Goal: Information Seeking & Learning: Learn about a topic

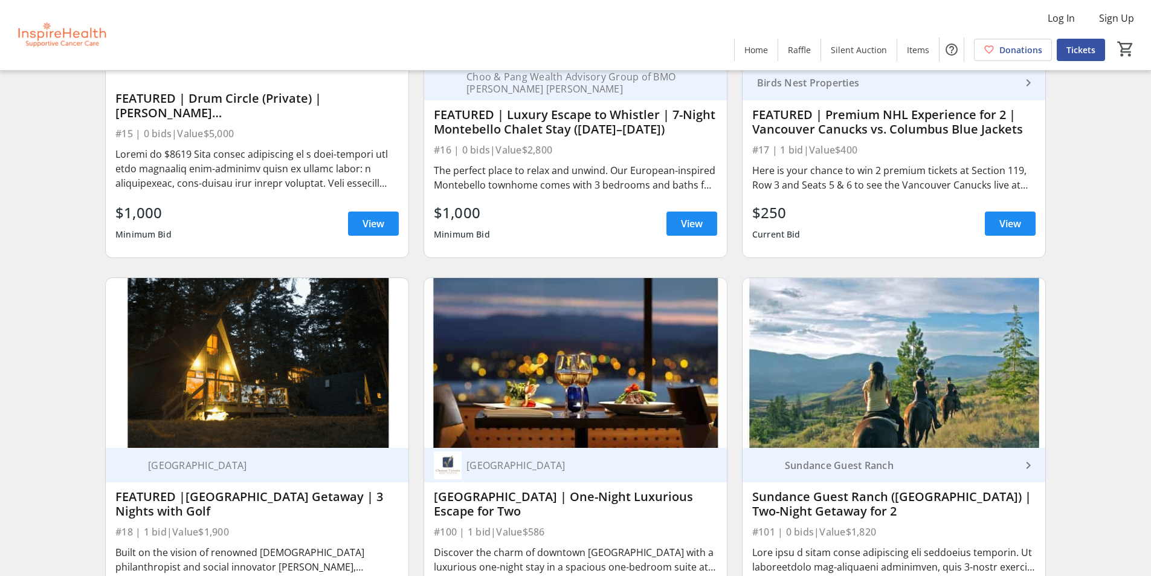
scroll to position [786, 0]
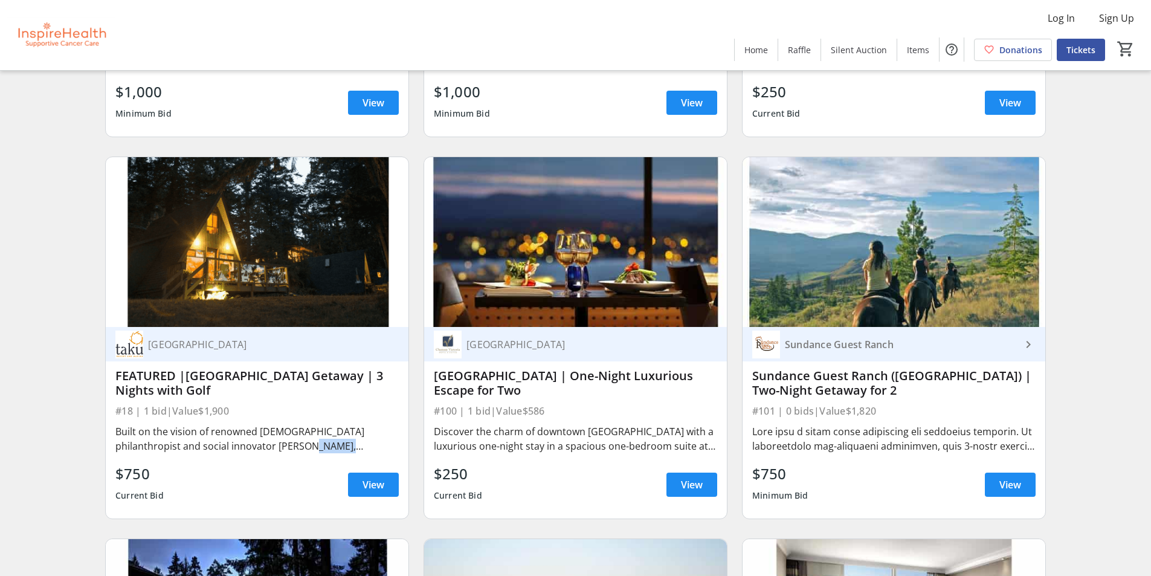
drag, startPoint x: 262, startPoint y: 445, endPoint x: 314, endPoint y: 446, distance: 51.4
click at [315, 446] on div "Built on the vision of renowned [DEMOGRAPHIC_DATA] philanthropist and social in…" at bounding box center [256, 438] width 283 height 29
copy div "[GEOGRAPHIC_DATA]"
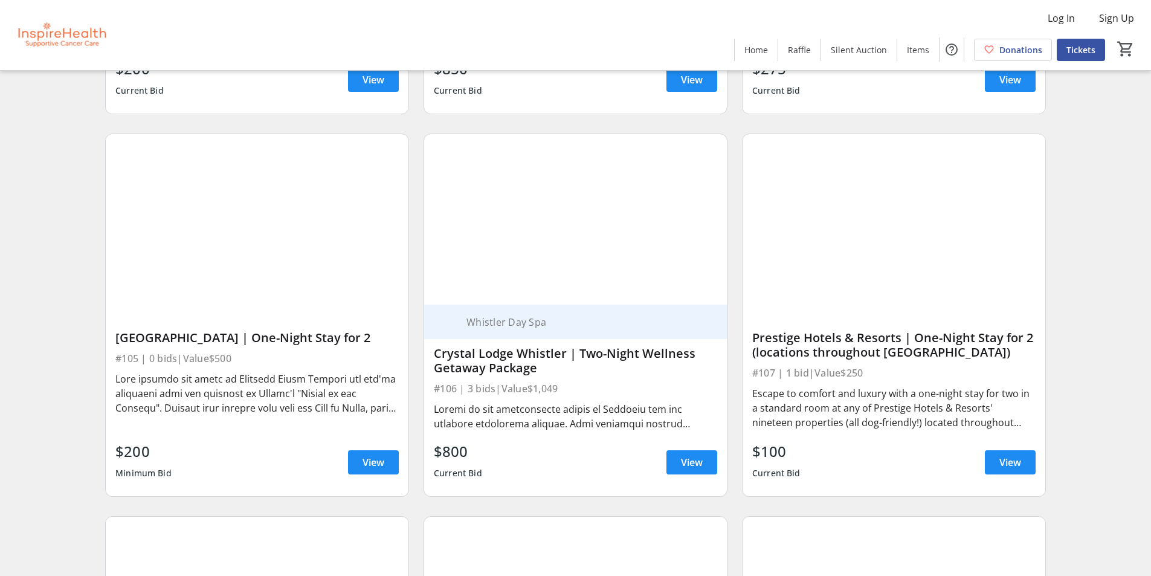
scroll to position [1632, 0]
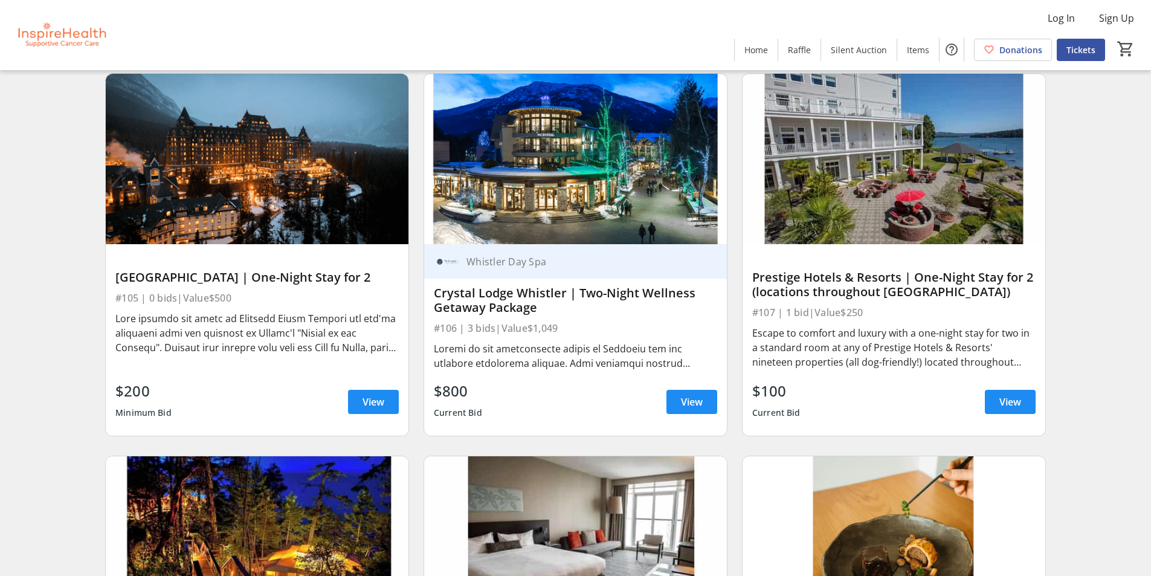
click at [566, 368] on div at bounding box center [575, 356] width 283 height 29
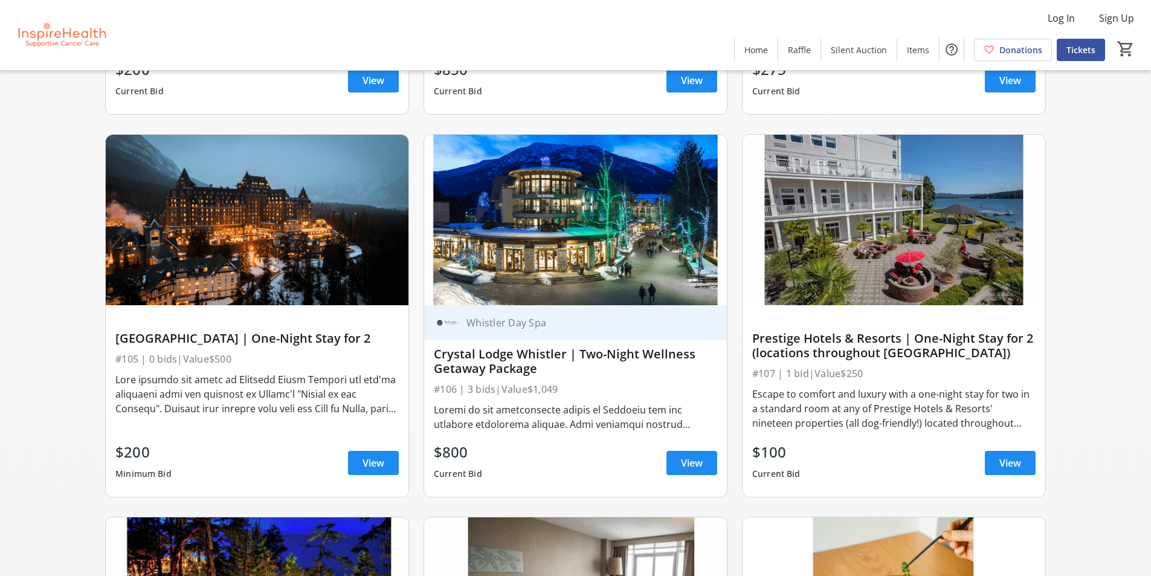
scroll to position [1536, 0]
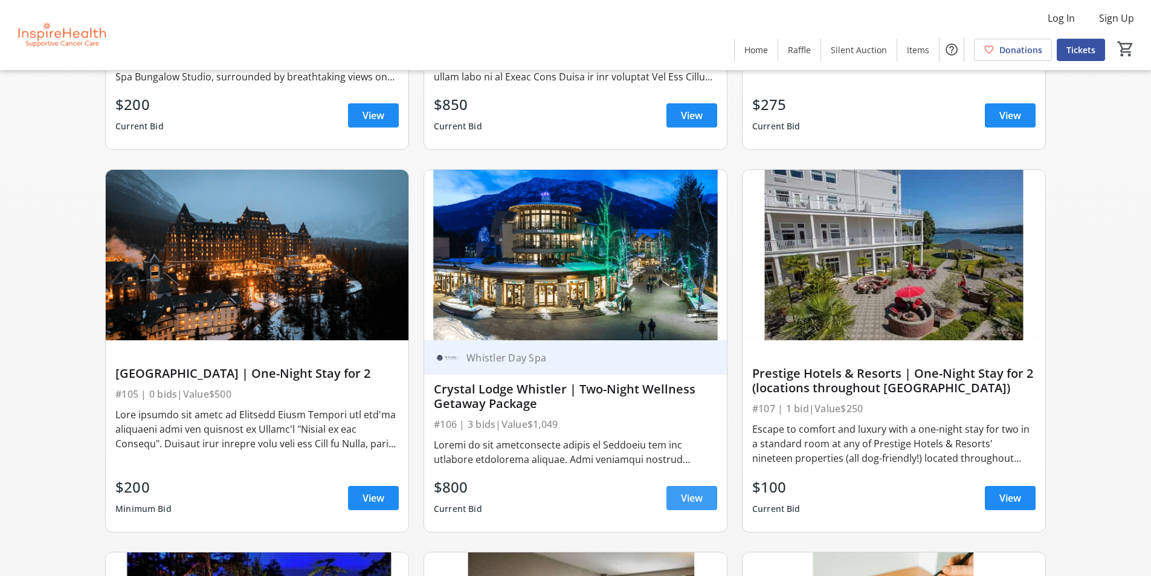
click at [687, 499] on span "View" at bounding box center [692, 498] width 22 height 15
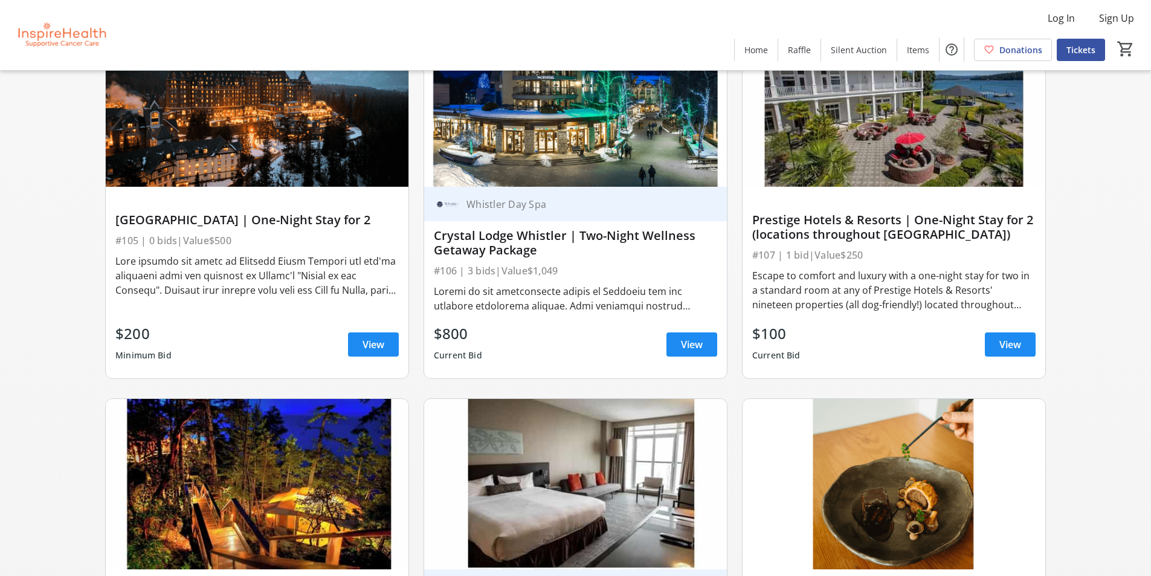
scroll to position [1692, 0]
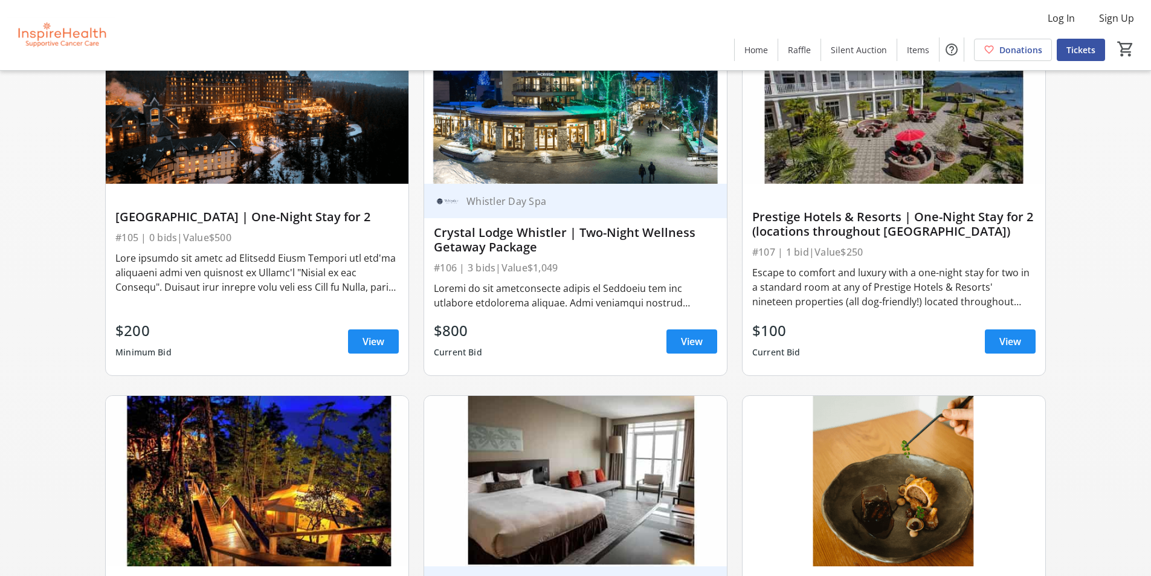
click at [225, 138] on img at bounding box center [257, 98] width 303 height 170
click at [363, 346] on span "View" at bounding box center [374, 341] width 22 height 15
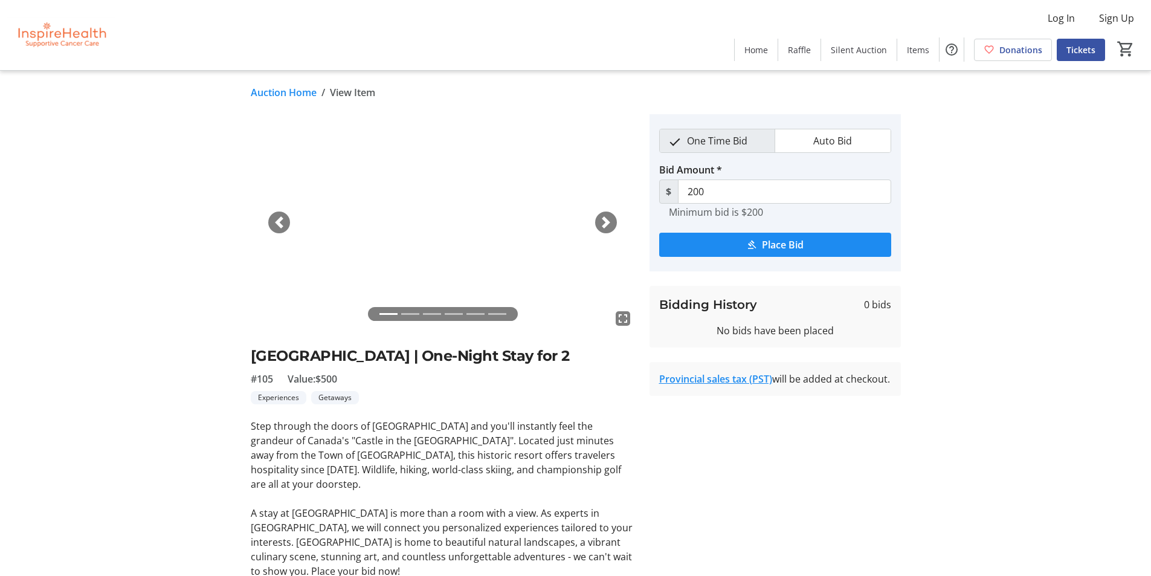
click at [601, 227] on span "button" at bounding box center [606, 222] width 12 height 12
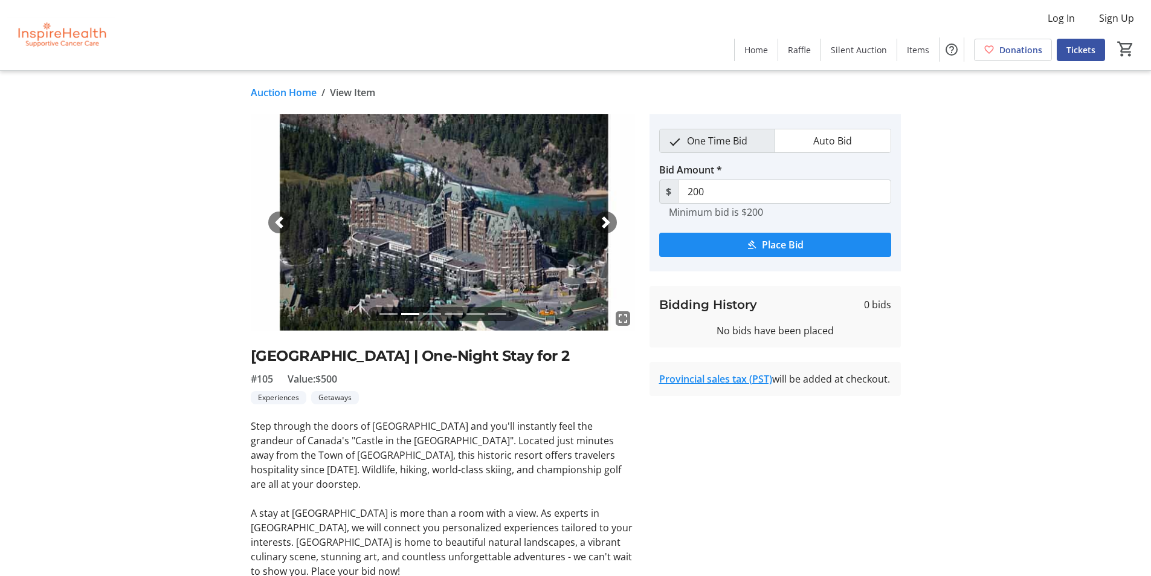
click at [601, 227] on span "button" at bounding box center [606, 222] width 12 height 12
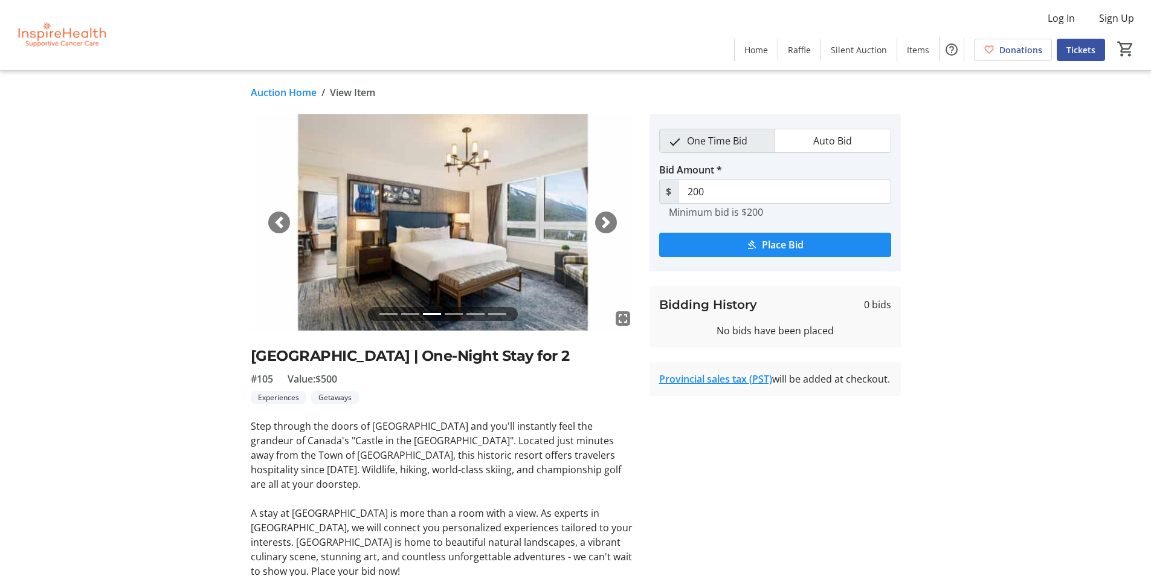
click at [601, 227] on span "button" at bounding box center [606, 222] width 12 height 12
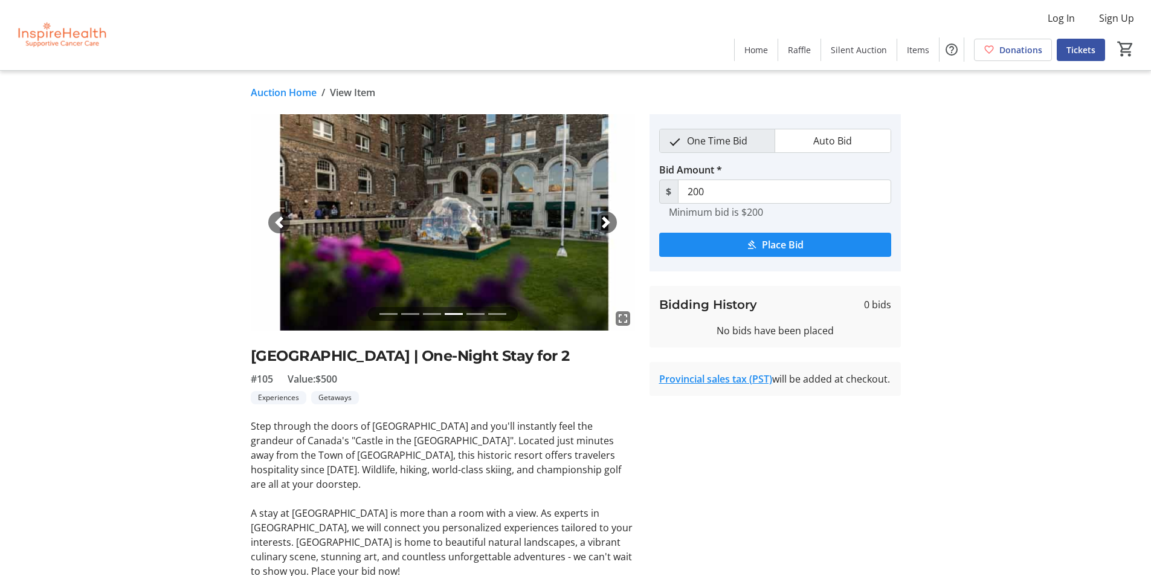
click at [601, 227] on span "button" at bounding box center [606, 222] width 12 height 12
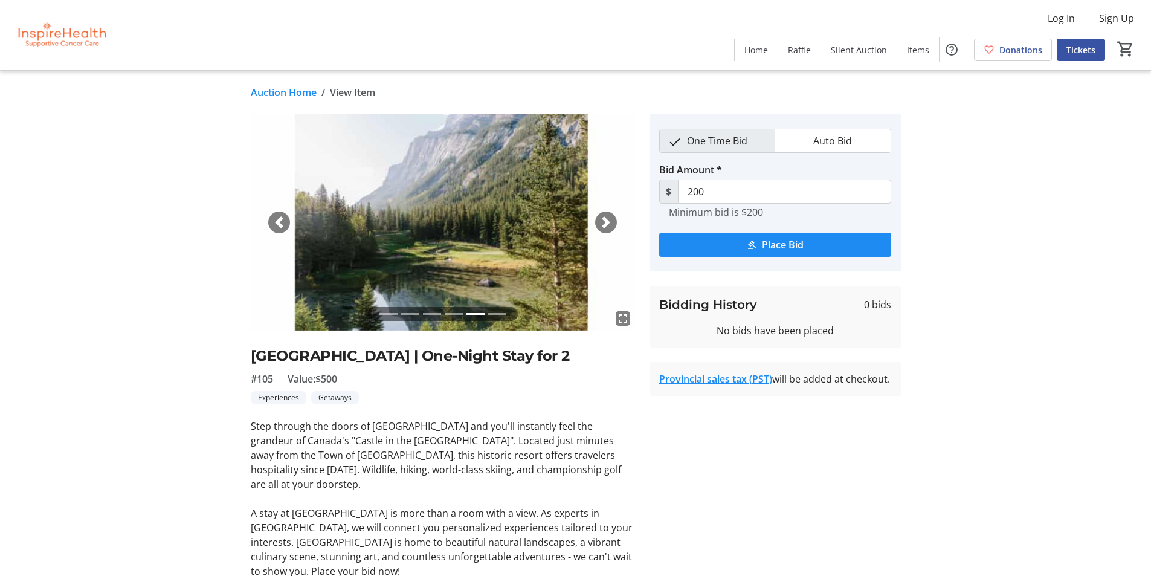
click at [601, 227] on span "button" at bounding box center [606, 222] width 12 height 12
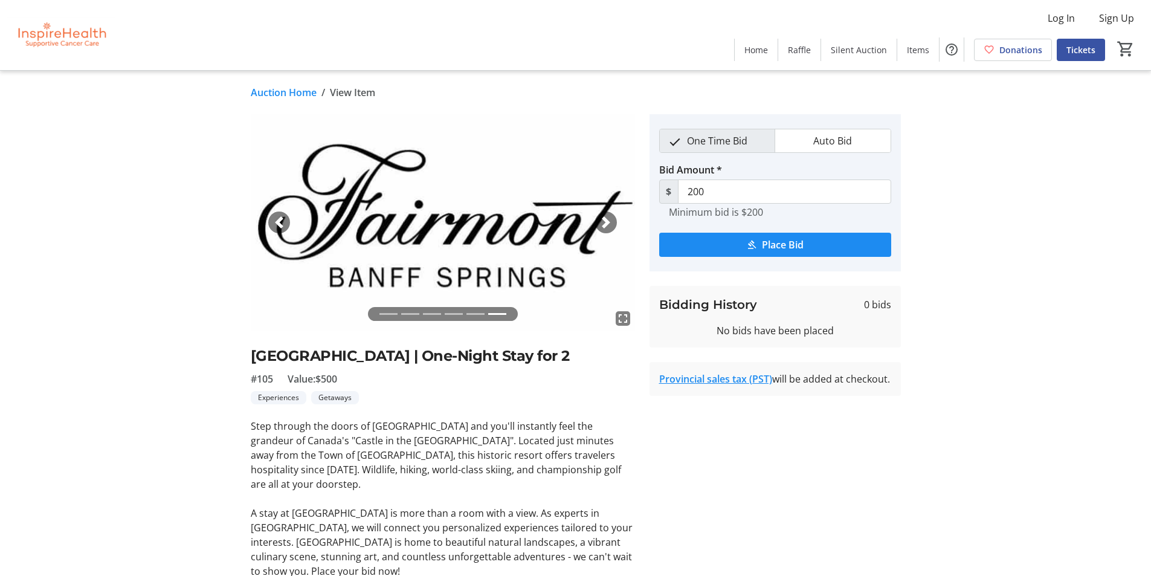
click at [601, 227] on span "button" at bounding box center [606, 222] width 12 height 12
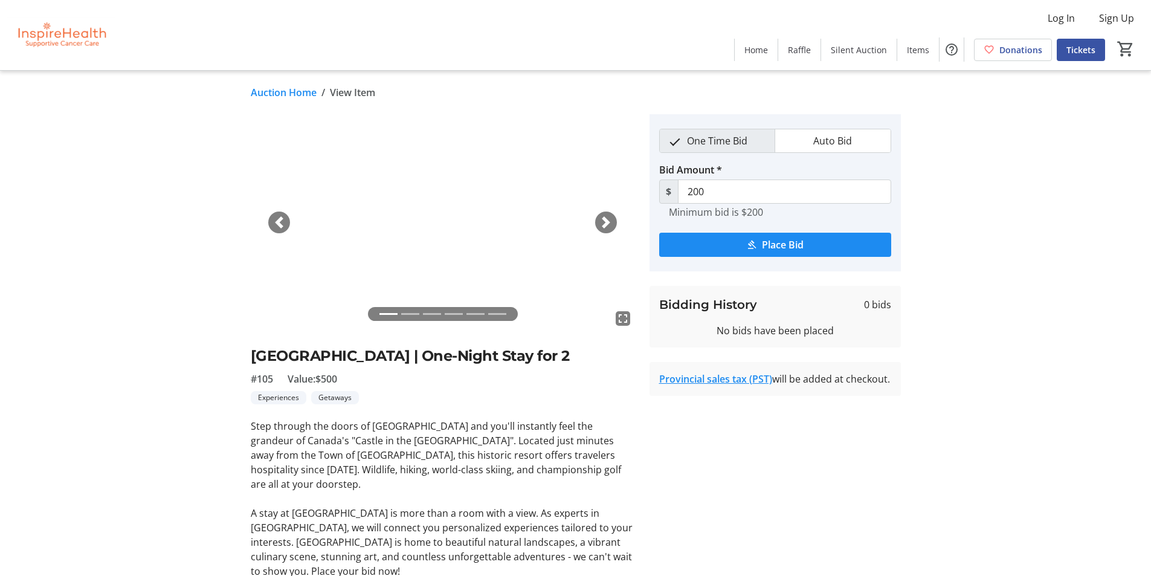
click at [601, 227] on span "button" at bounding box center [606, 222] width 12 height 12
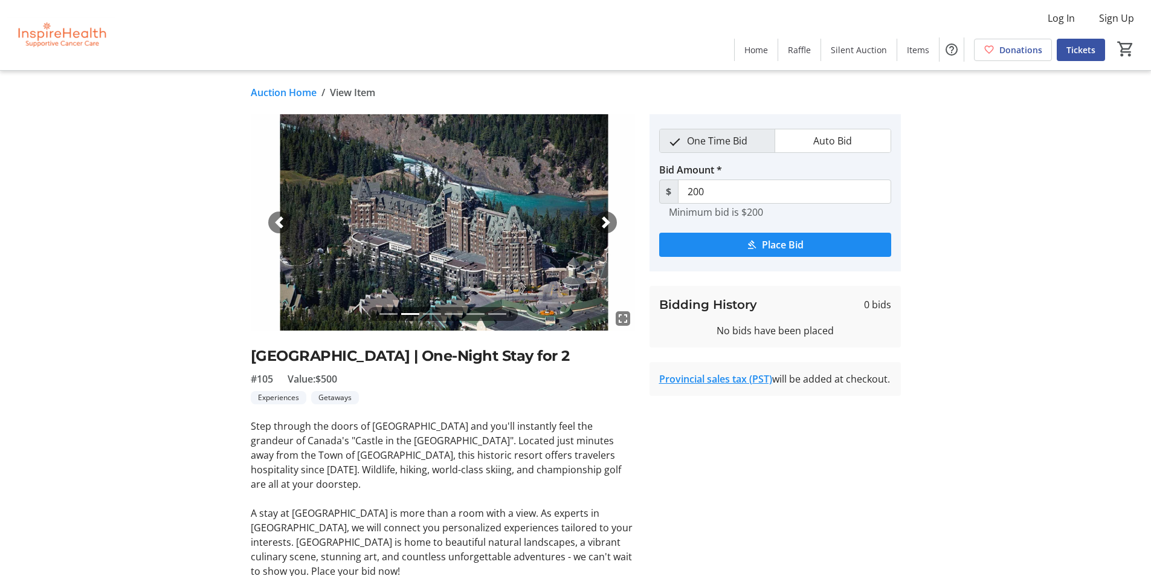
click at [601, 227] on span "button" at bounding box center [606, 222] width 12 height 12
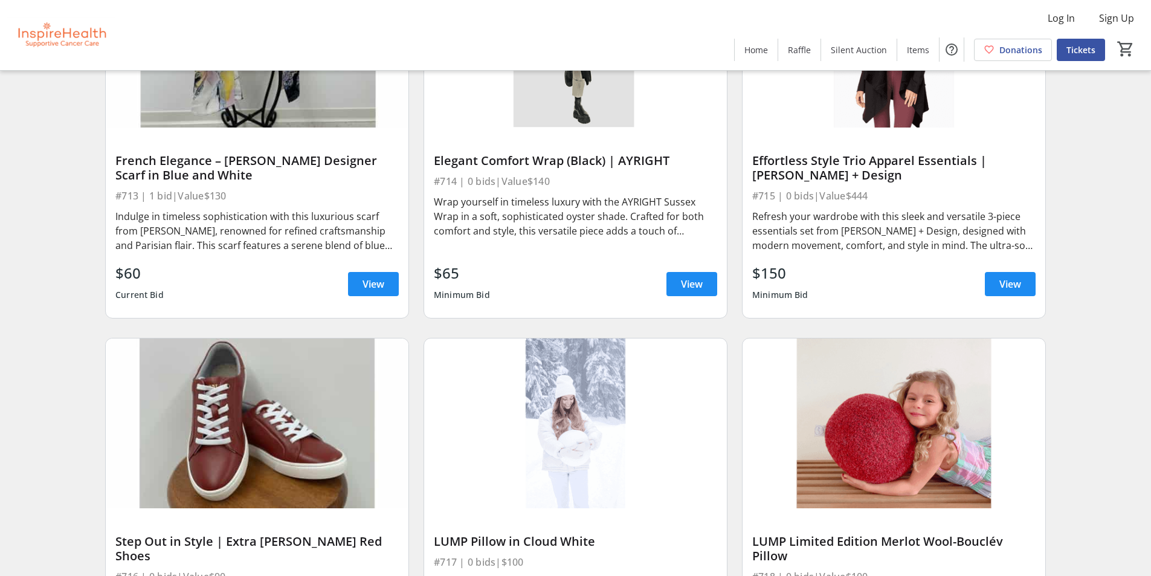
scroll to position [11303, 0]
